Goal: Information Seeking & Learning: Understand process/instructions

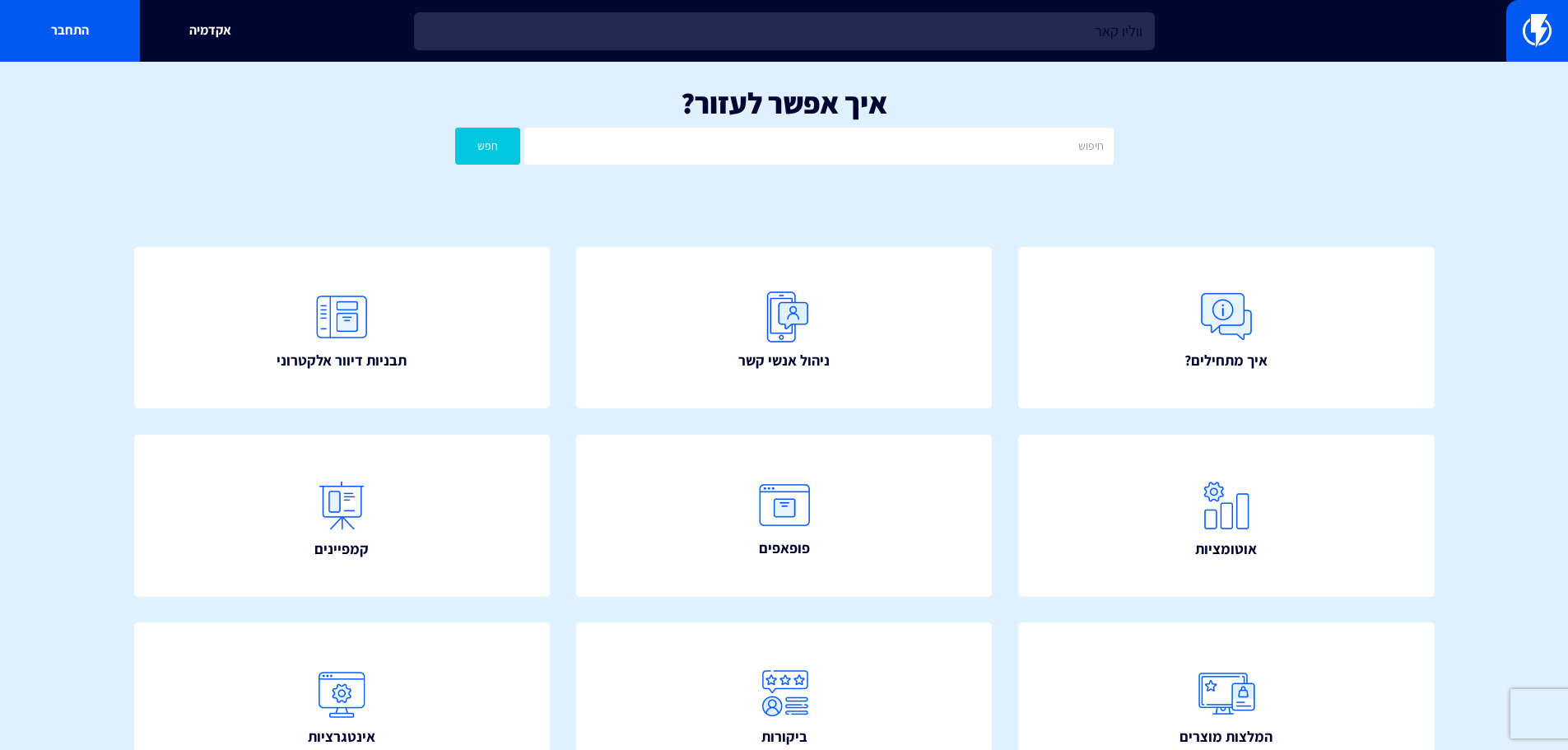
type input "ווליו קארד"
click at [1081, 48] on input "ווליו קארד" at bounding box center [785, 31] width 741 height 38
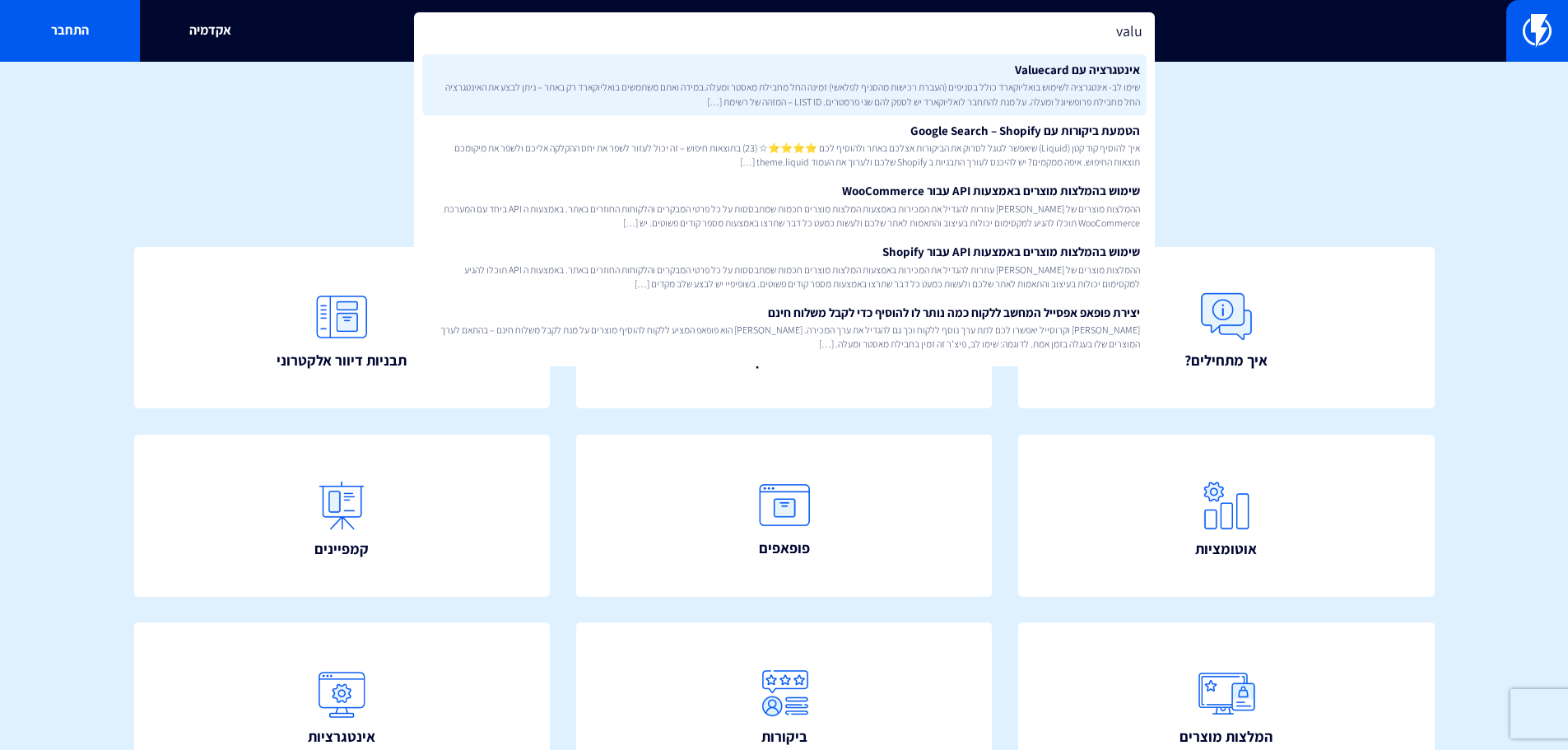
type input "valu"
click at [1076, 72] on link "אינטגרציה עם Valuecard שימו לב- אינטגרציה לשימוש בואליוקארד כולל בסניפים (העברת…" at bounding box center [785, 84] width 724 height 61
type input "val"
click at [991, 60] on link "אינטגרציה עם Valuecard שימו לב- אינטגרציה לשימוש בואליוקארד כולל בסניפים (העברת…" at bounding box center [785, 84] width 724 height 61
